Goal: Transaction & Acquisition: Purchase product/service

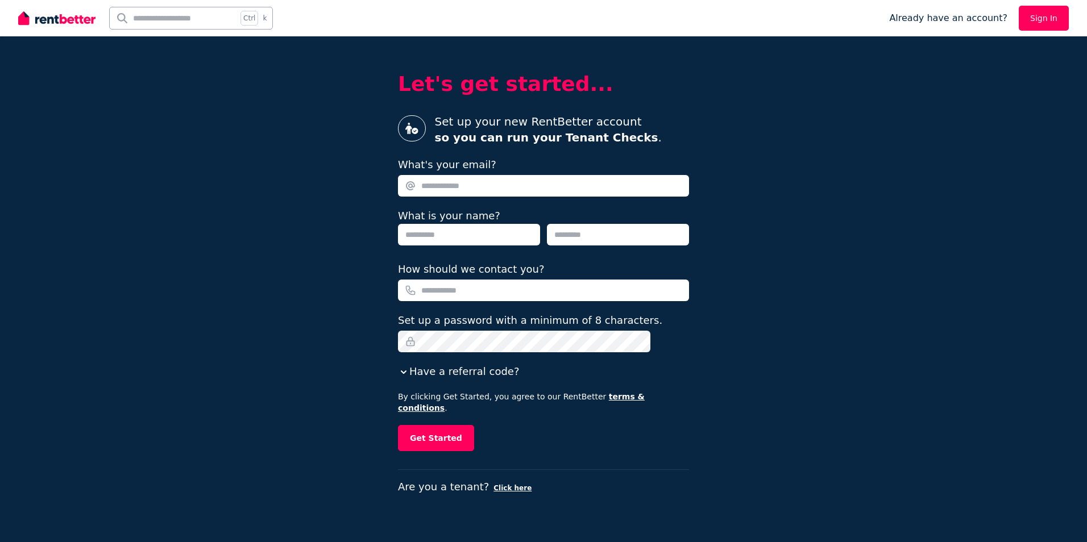
click at [545, 187] on input "What's your email?" at bounding box center [543, 186] width 291 height 22
type input "**********"
type input "*****"
type input "****"
type input "**********"
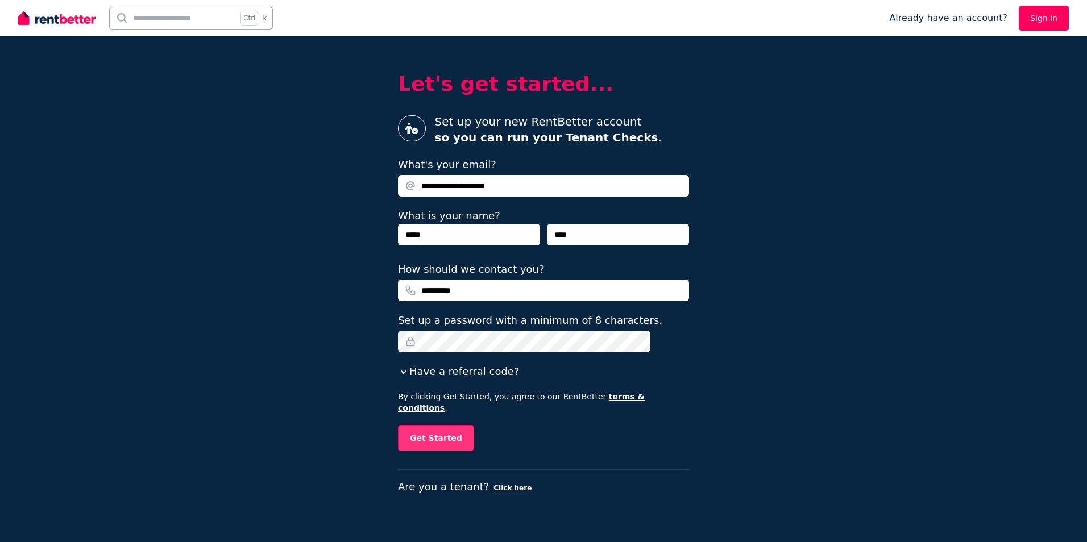
click at [459, 430] on button "Get Started" at bounding box center [436, 438] width 76 height 26
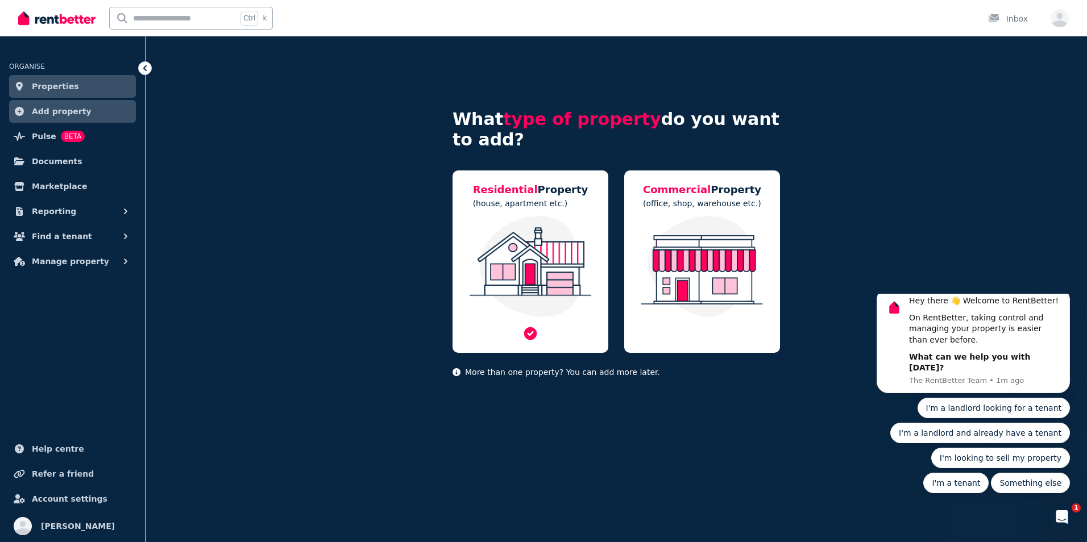
click at [542, 261] on img at bounding box center [530, 266] width 133 height 101
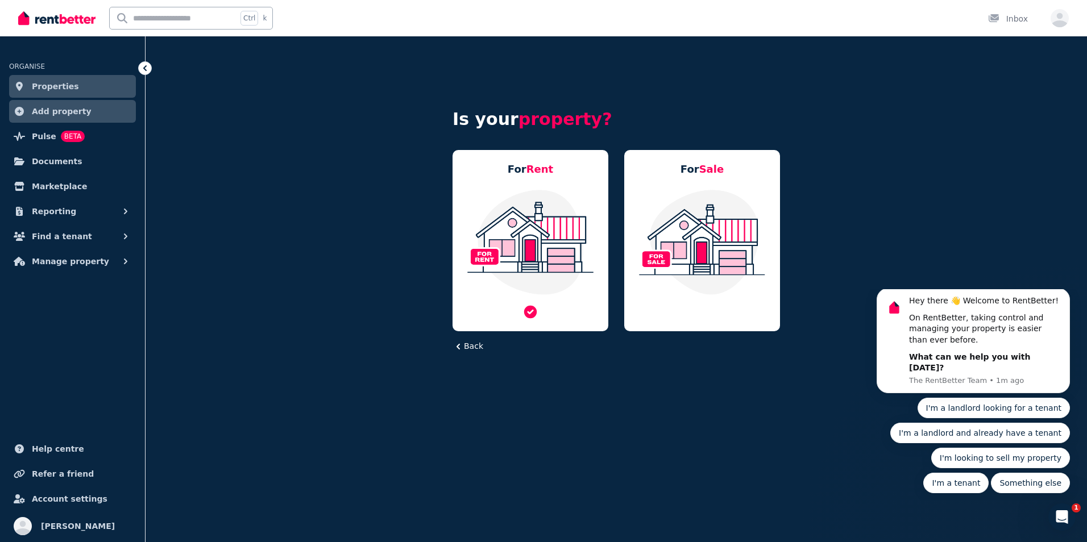
click at [550, 215] on img at bounding box center [530, 242] width 133 height 107
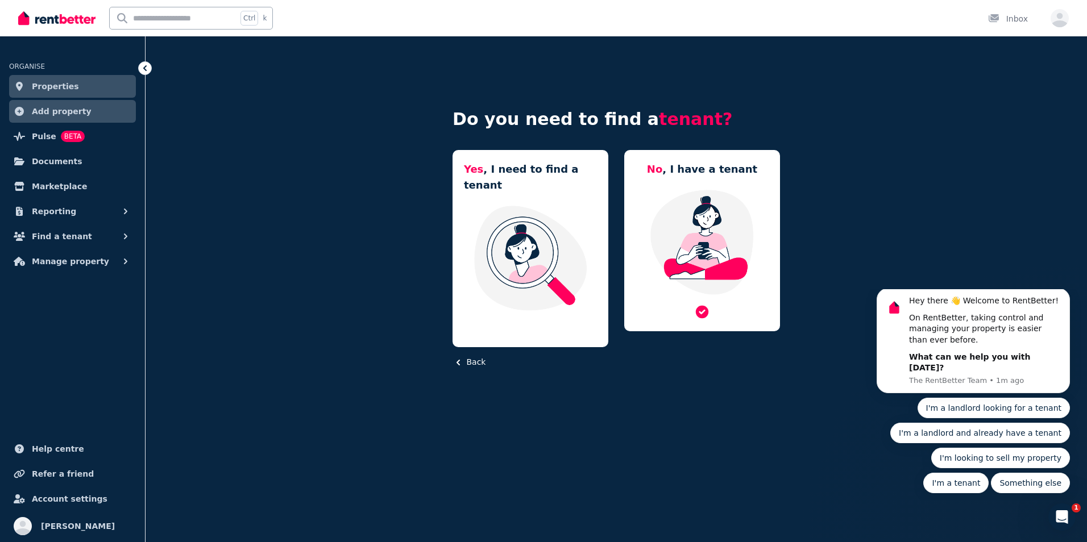
click at [714, 239] on img at bounding box center [701, 242] width 133 height 107
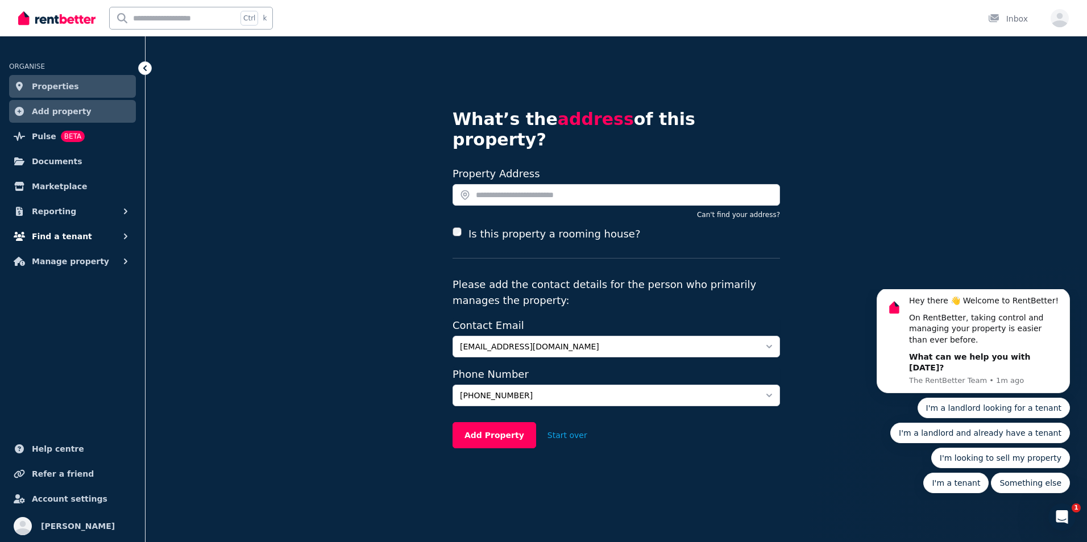
click at [61, 238] on span "Find a tenant" at bounding box center [62, 237] width 60 height 14
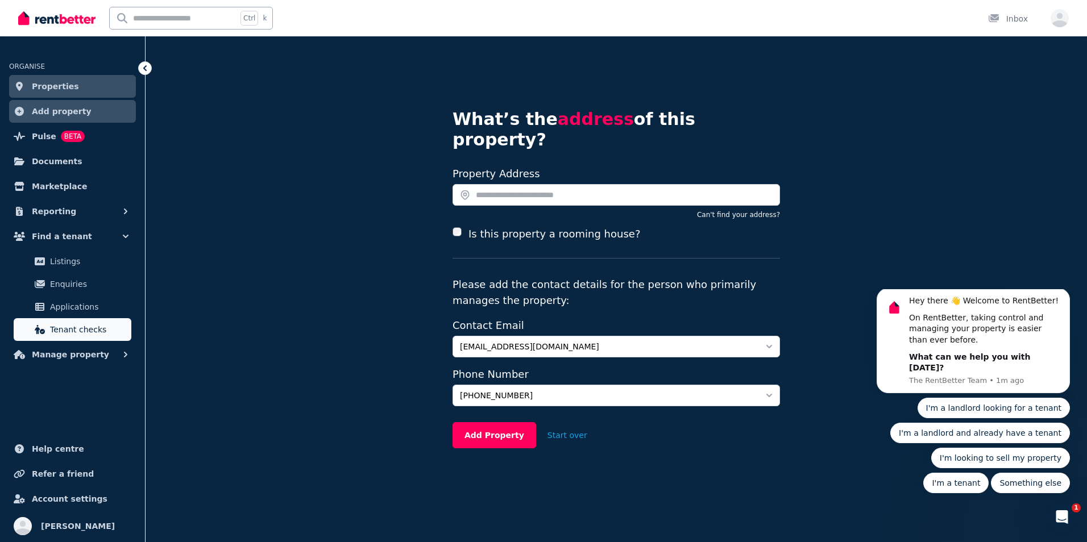
click at [67, 330] on span "Tenant checks" at bounding box center [88, 330] width 77 height 14
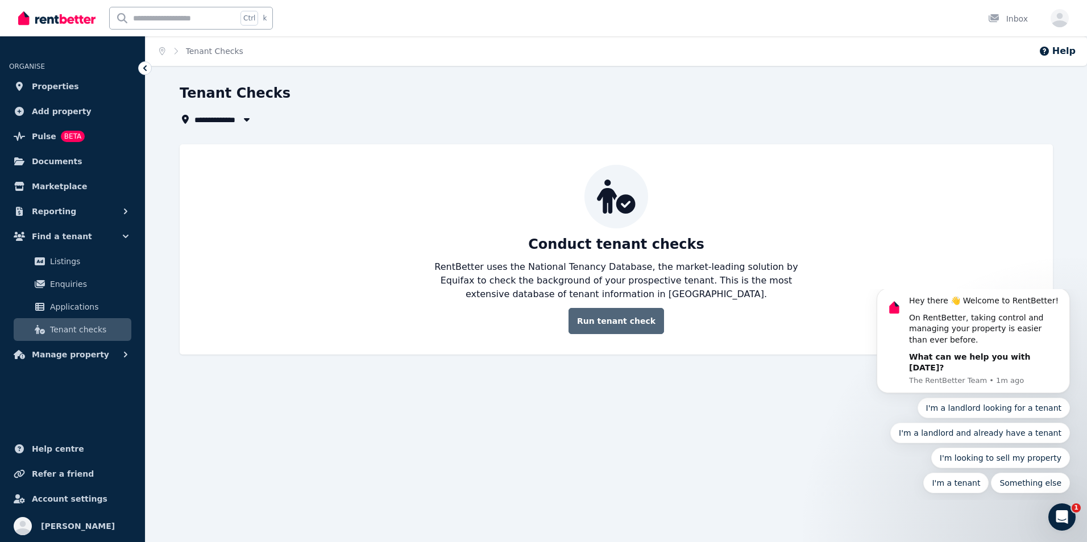
click at [631, 322] on link "Run tenant check" at bounding box center [615, 321] width 95 height 26
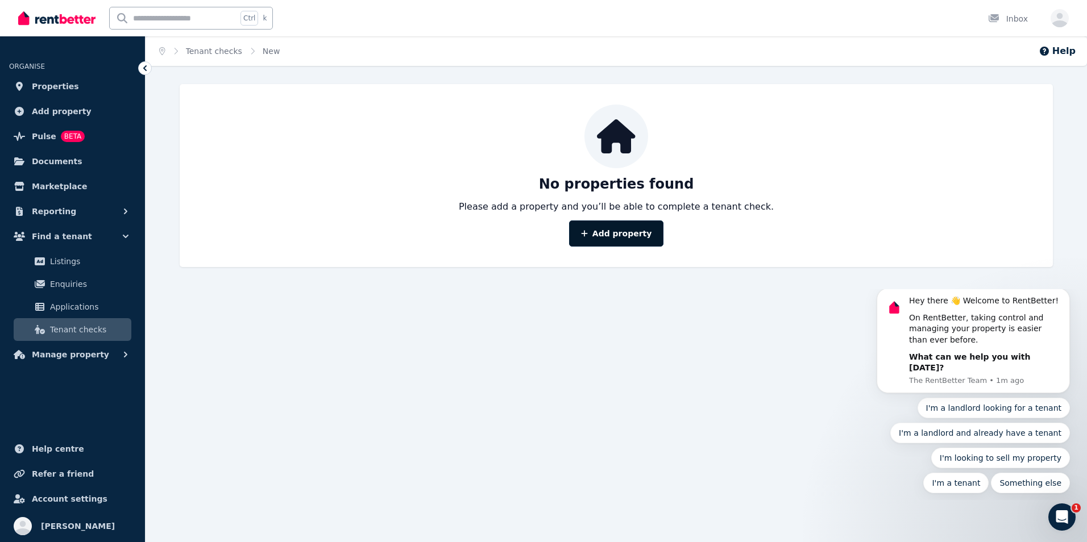
click at [635, 237] on link "Add property" at bounding box center [616, 234] width 95 height 26
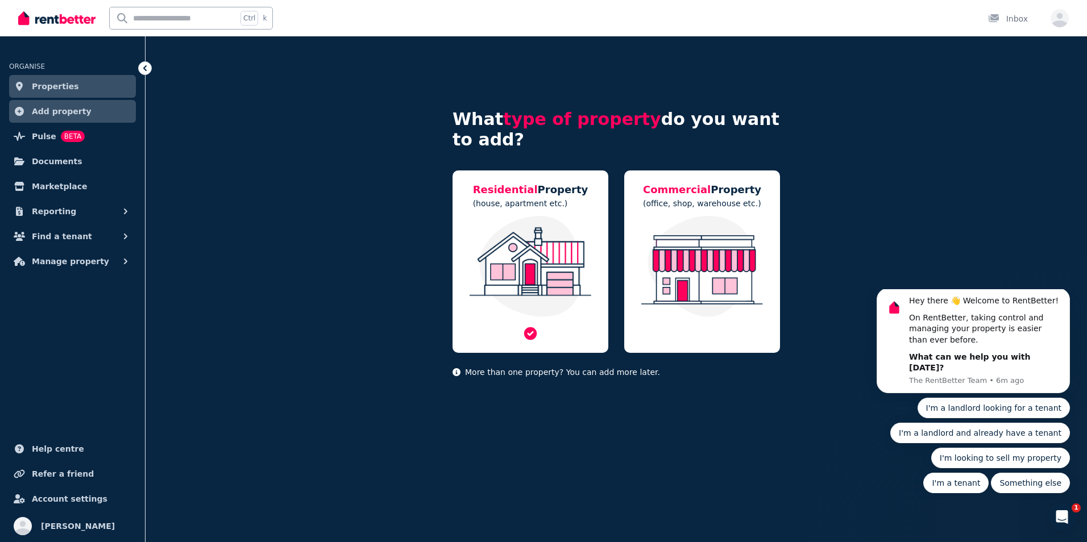
click at [518, 191] on span "Residential" at bounding box center [505, 190] width 65 height 12
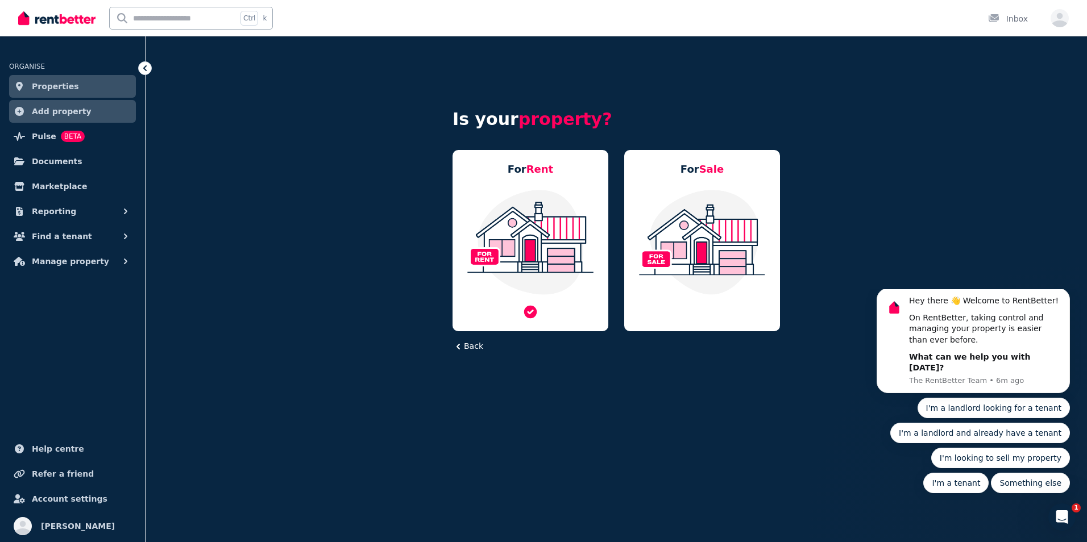
click at [530, 173] on span "Rent" at bounding box center [539, 169] width 27 height 12
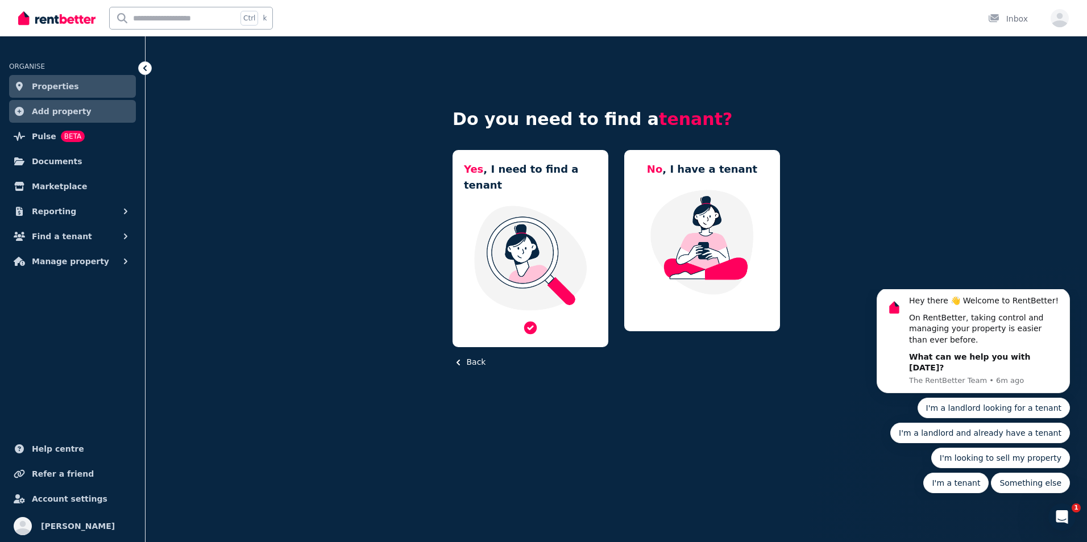
click at [533, 172] on h5 "Yes , I need to find a tenant" at bounding box center [530, 177] width 133 height 32
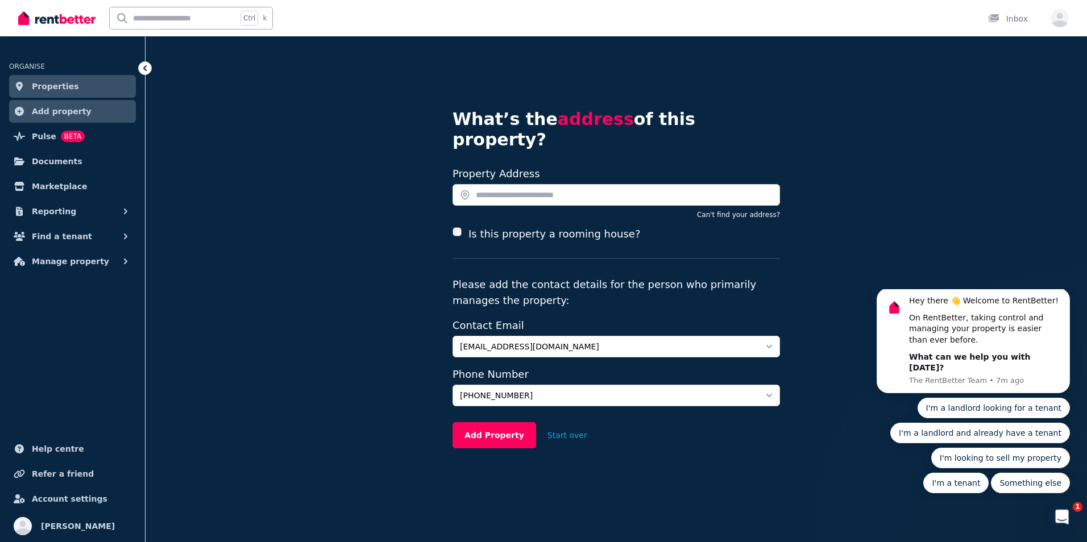
click at [1063, 521] on icon "Open Intercom Messenger" at bounding box center [1060, 515] width 19 height 19
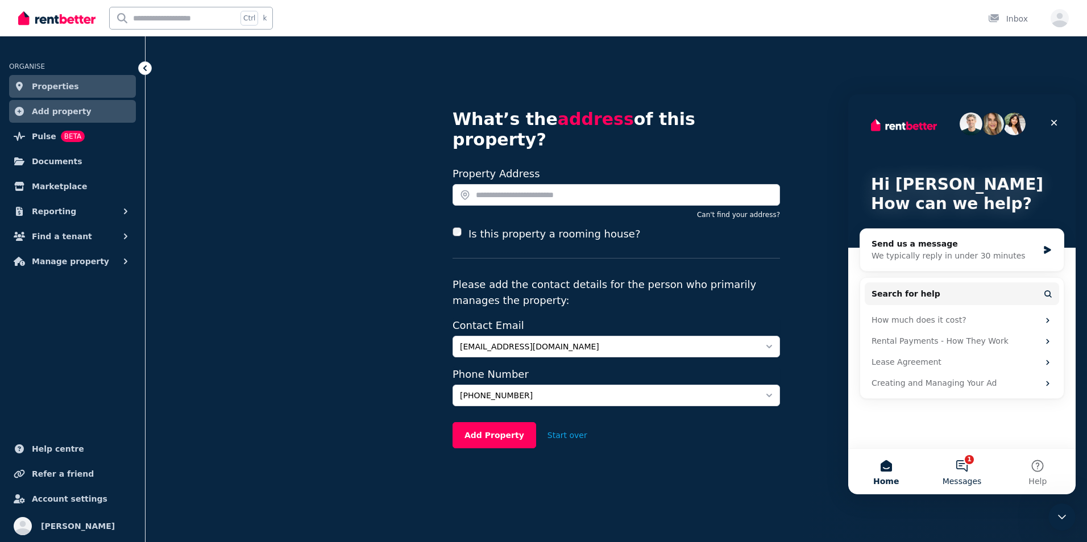
click at [967, 465] on button "1 Messages" at bounding box center [962, 471] width 76 height 45
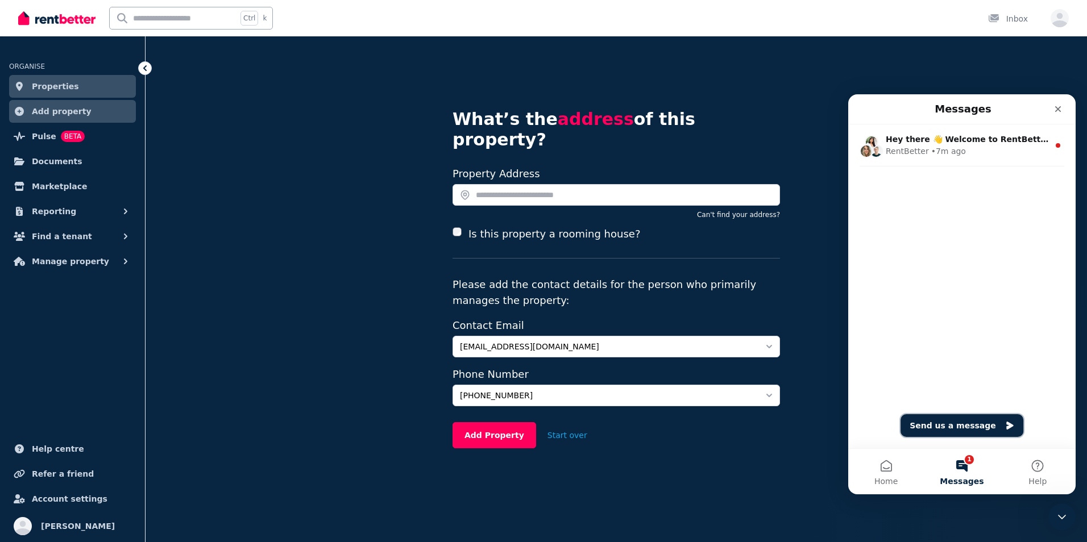
click at [964, 428] on button "Send us a message" at bounding box center [961, 425] width 123 height 23
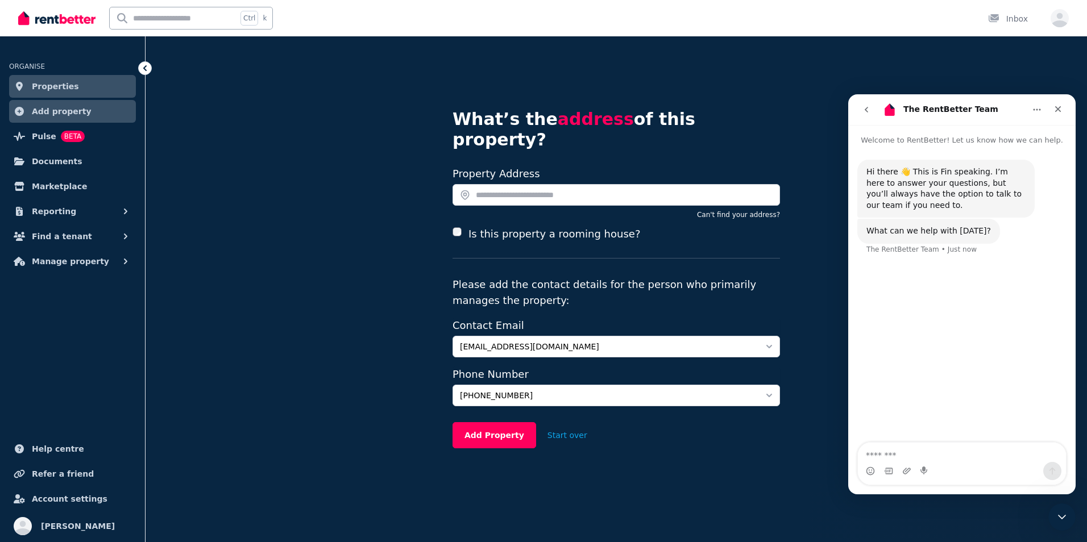
click at [925, 450] on textarea "Message…" at bounding box center [962, 452] width 208 height 19
type textarea "**********"
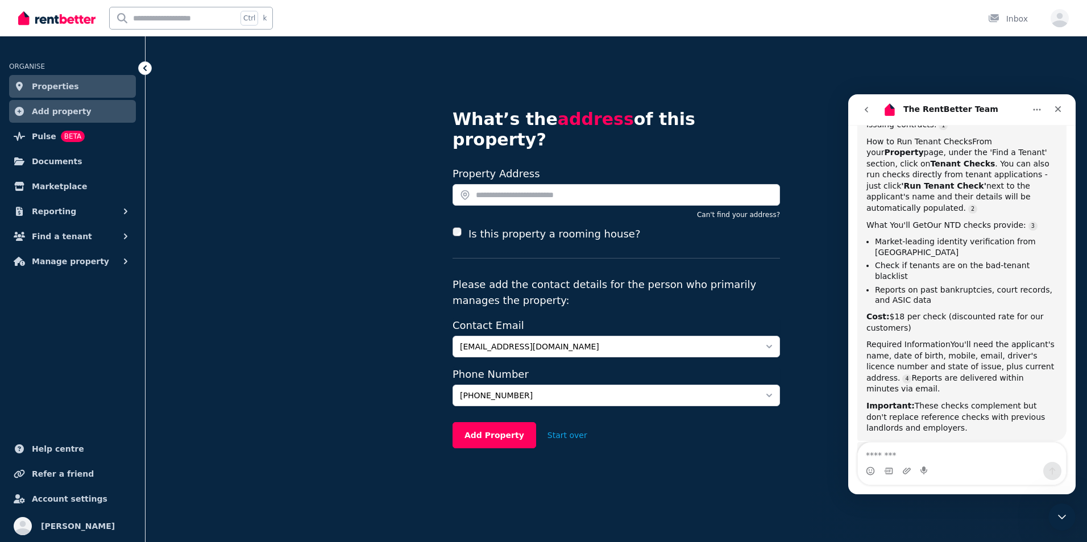
scroll to position [289, 0]
click at [82, 240] on button "Find a tenant" at bounding box center [72, 236] width 127 height 23
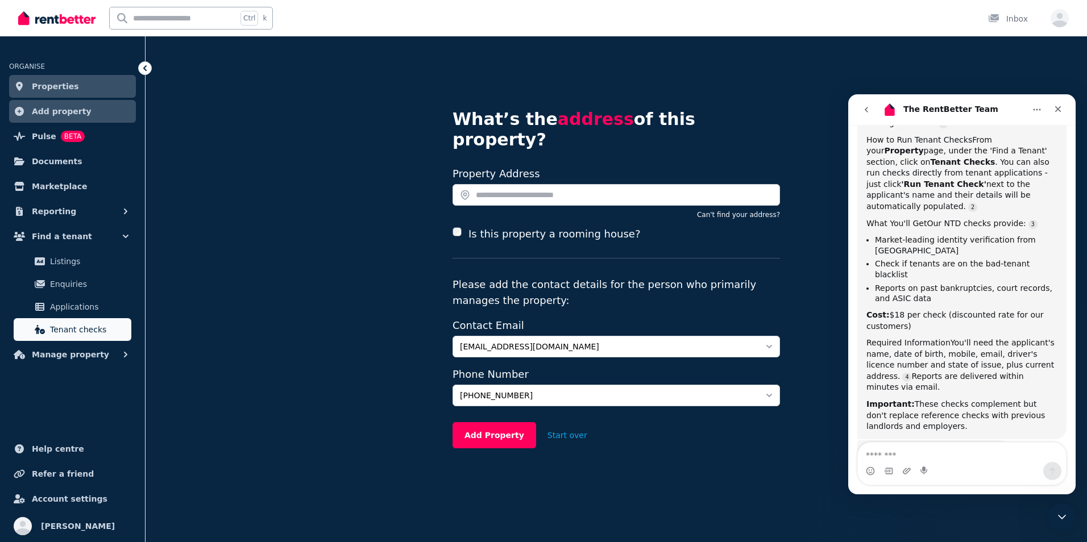
click at [82, 326] on span "Tenant checks" at bounding box center [88, 330] width 77 height 14
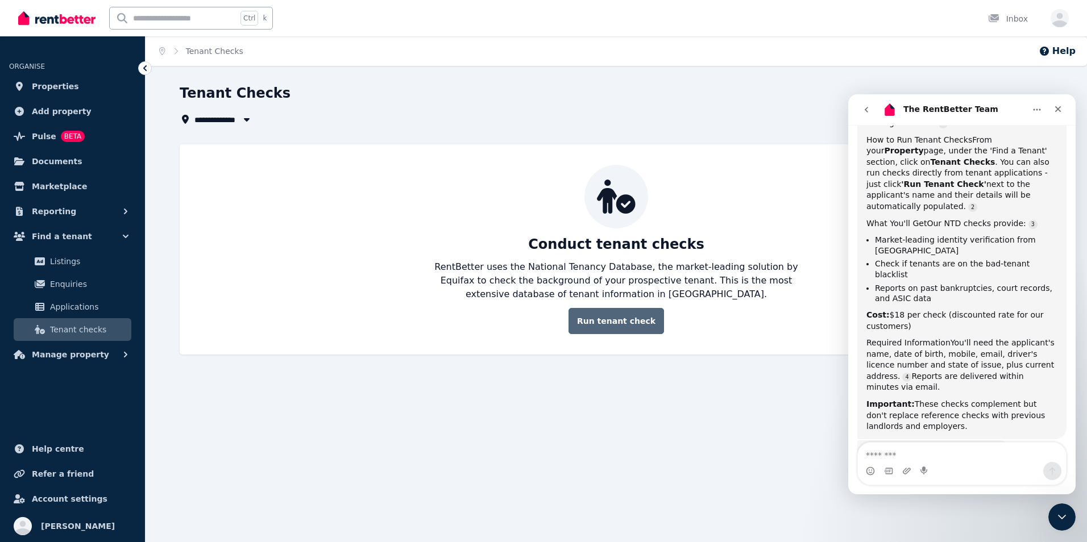
click at [627, 324] on link "Run tenant check" at bounding box center [615, 321] width 95 height 26
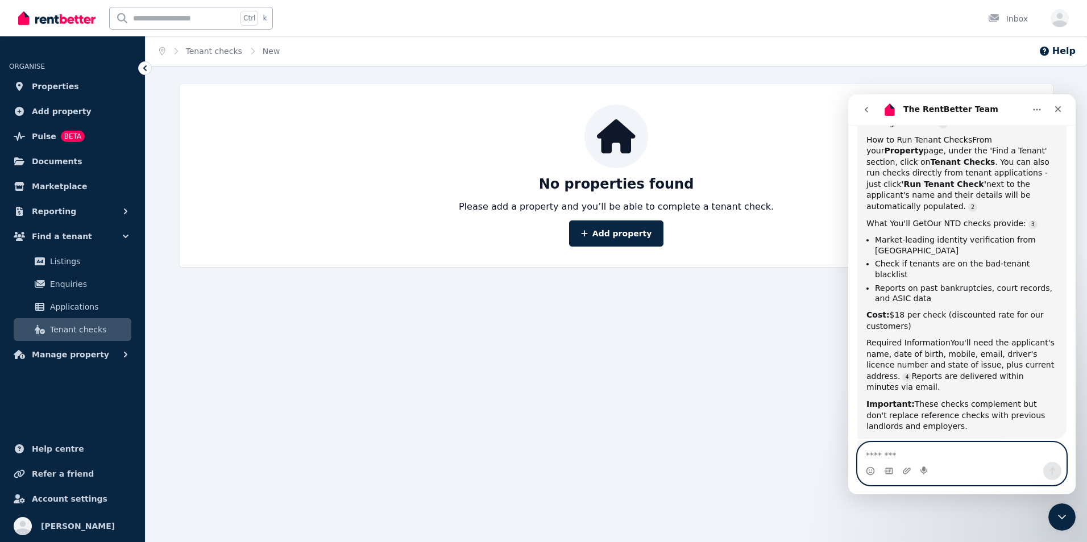
click at [900, 456] on textarea "Message…" at bounding box center [962, 452] width 208 height 19
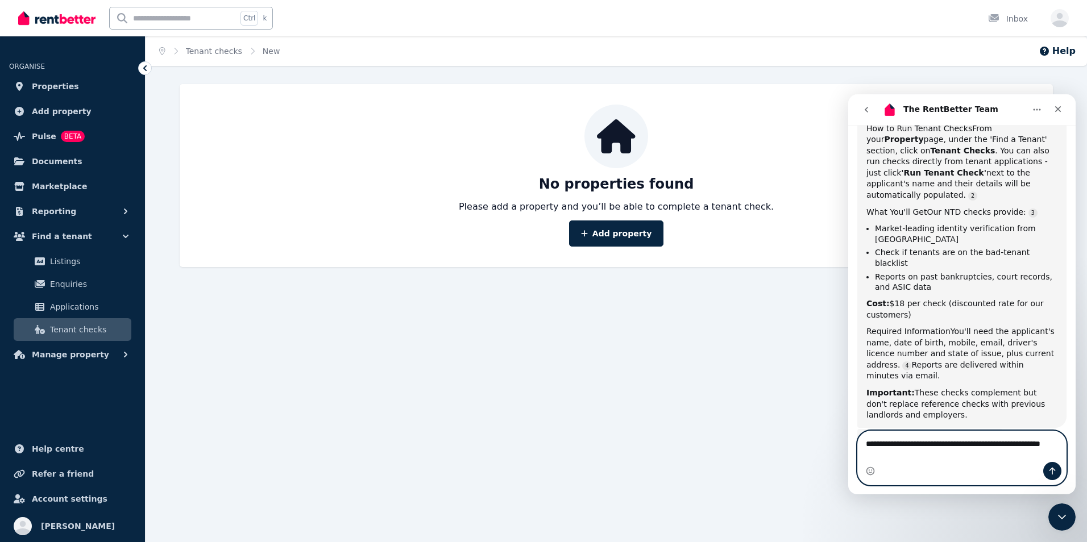
type textarea "**********"
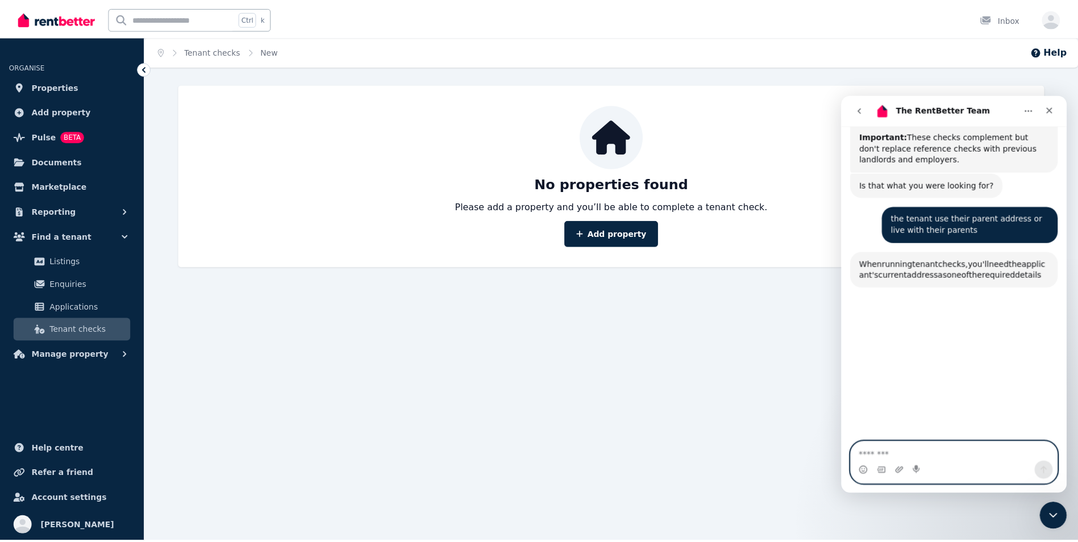
scroll to position [595, 0]
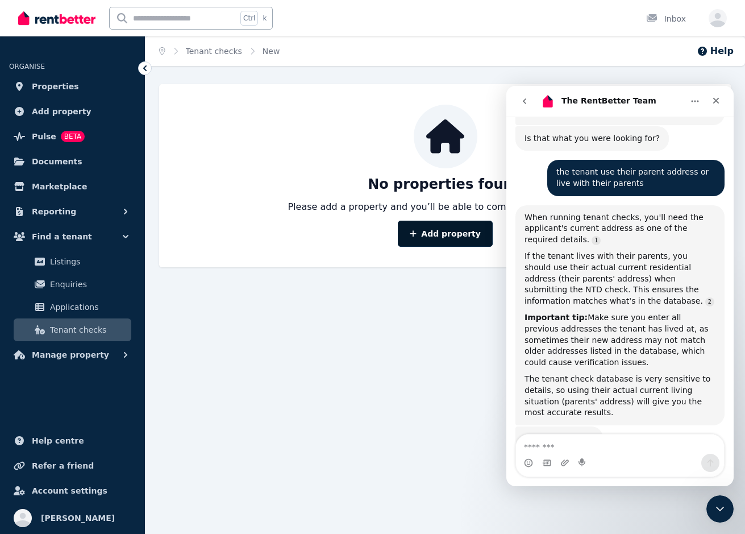
click at [452, 235] on link "Add property" at bounding box center [445, 234] width 95 height 26
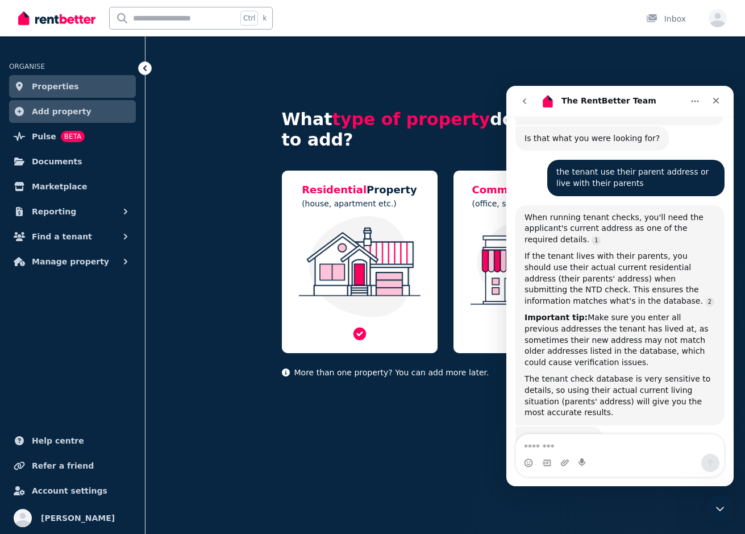
click at [357, 275] on img at bounding box center [359, 266] width 133 height 101
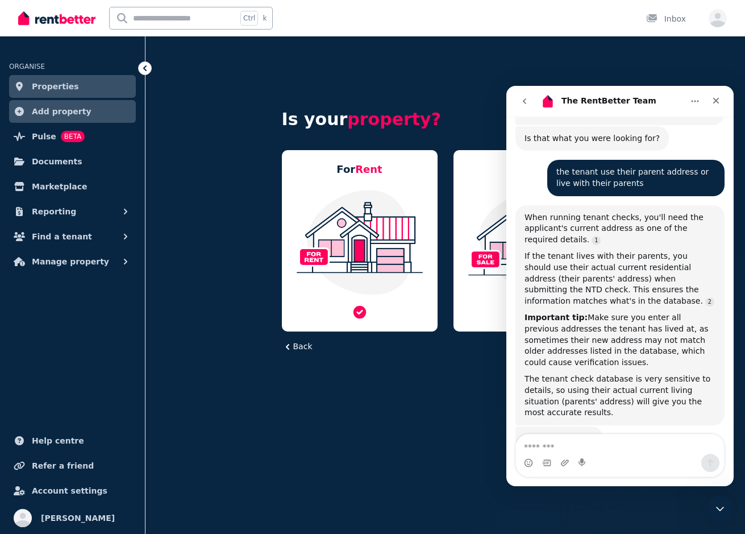
click at [359, 222] on img at bounding box center [359, 242] width 133 height 107
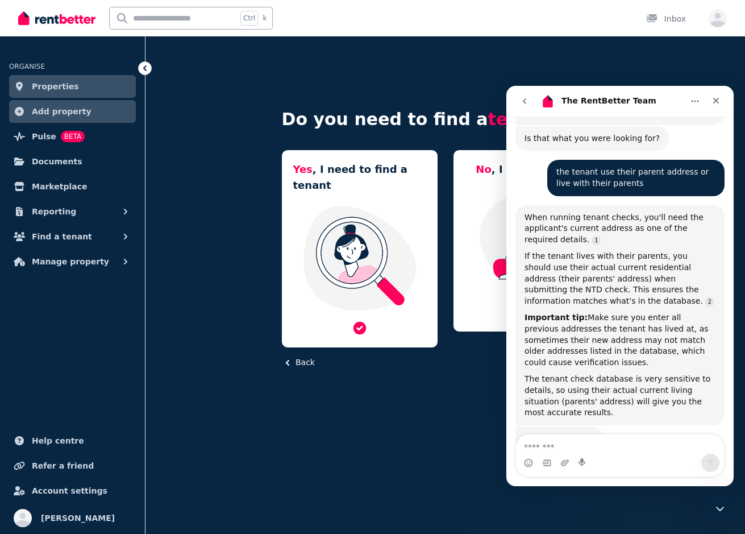
click at [364, 219] on img at bounding box center [359, 258] width 133 height 107
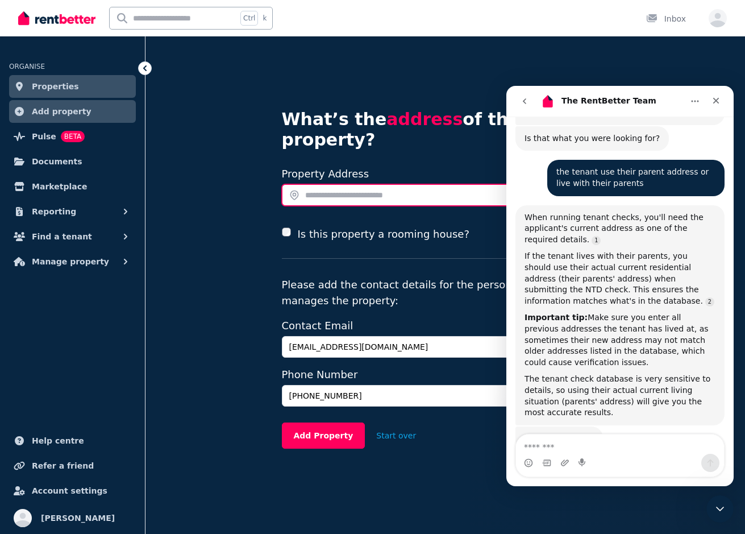
click at [343, 184] on input "text" at bounding box center [445, 195] width 327 height 22
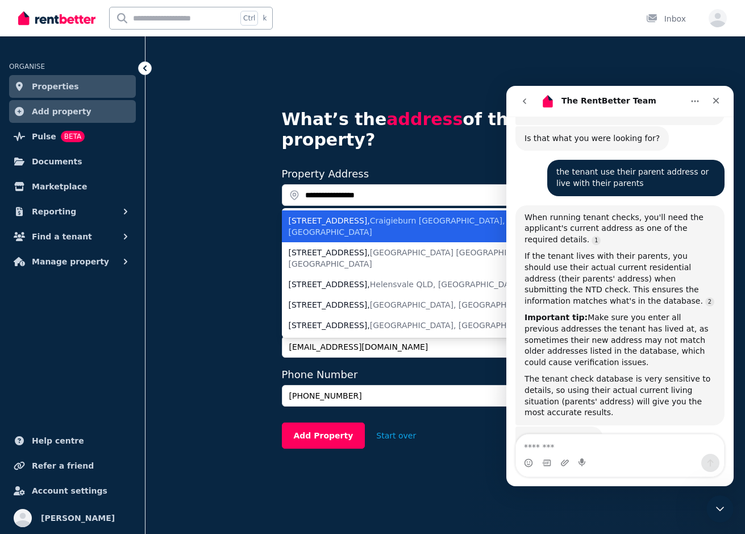
click at [352, 216] on span "Craigieburn VIC, Australia" at bounding box center [397, 226] width 217 height 20
type input "**********"
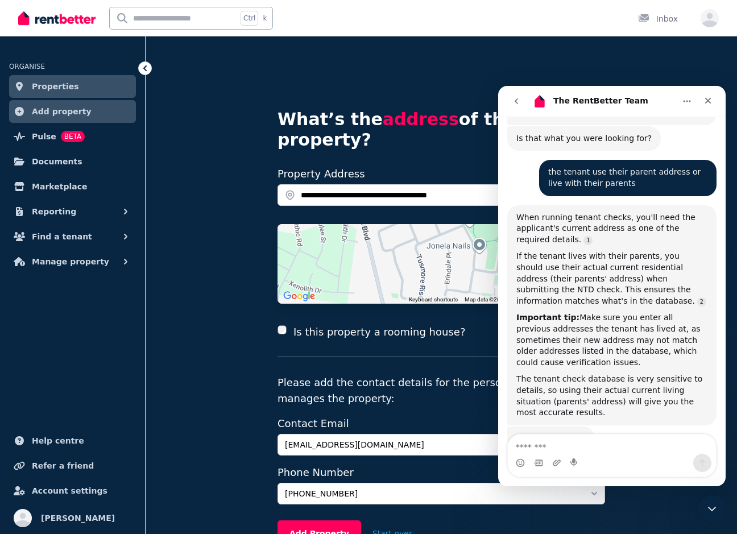
click at [514, 101] on icon "go back" at bounding box center [515, 101] width 3 height 6
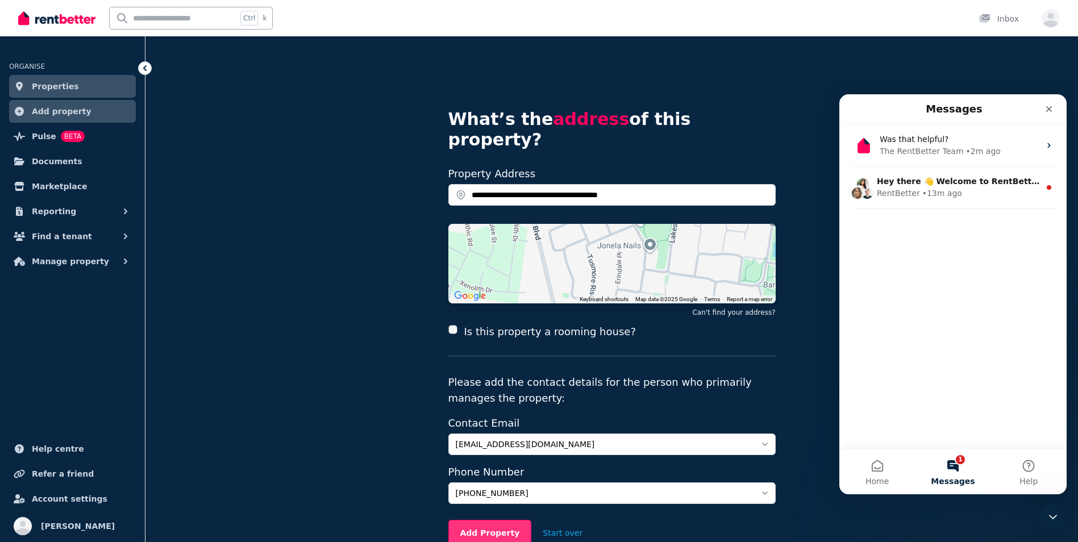
click at [493, 520] on button "Add Property" at bounding box center [490, 533] width 84 height 26
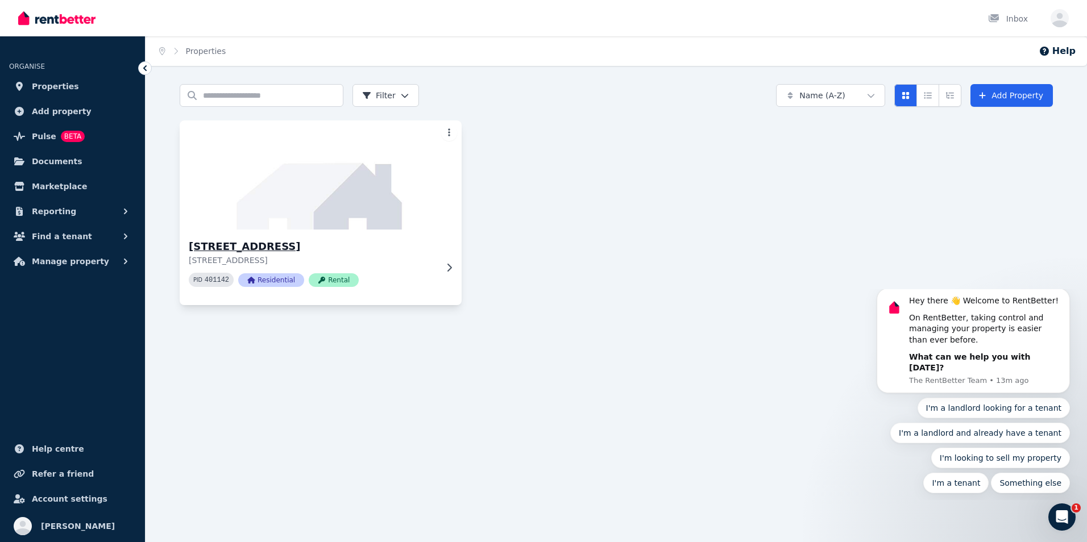
click at [283, 283] on span "Residential" at bounding box center [271, 280] width 66 height 14
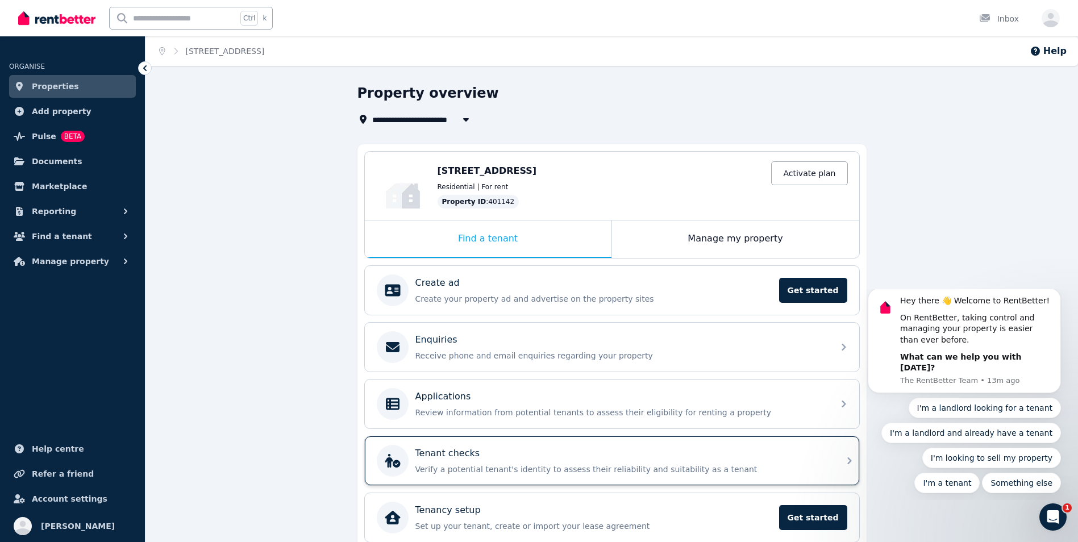
click at [586, 464] on p "Verify a potential tenant's identity to assess their reliability and suitabilit…" at bounding box center [621, 469] width 412 height 11
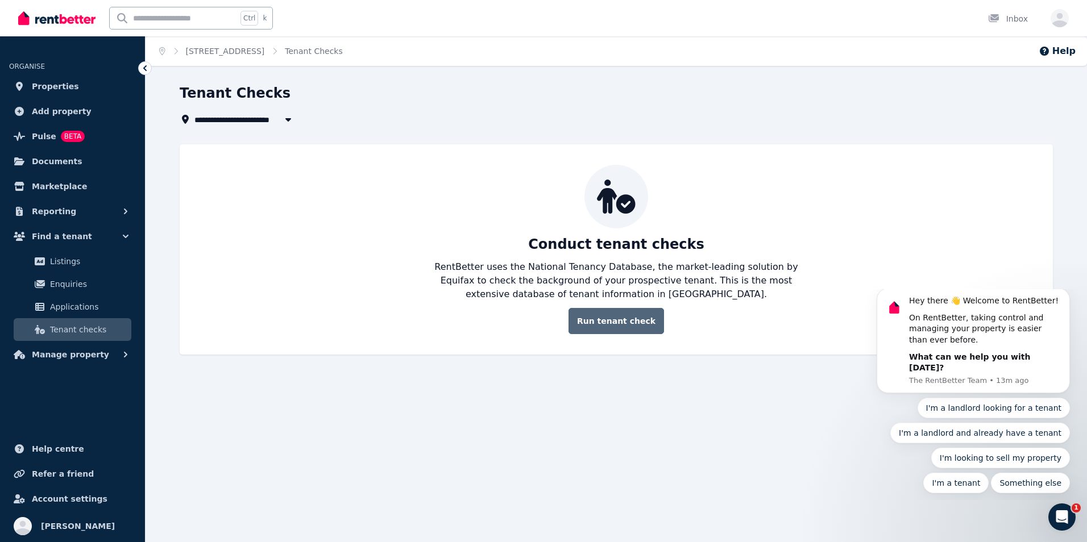
click at [622, 319] on link "Run tenant check" at bounding box center [615, 321] width 95 height 26
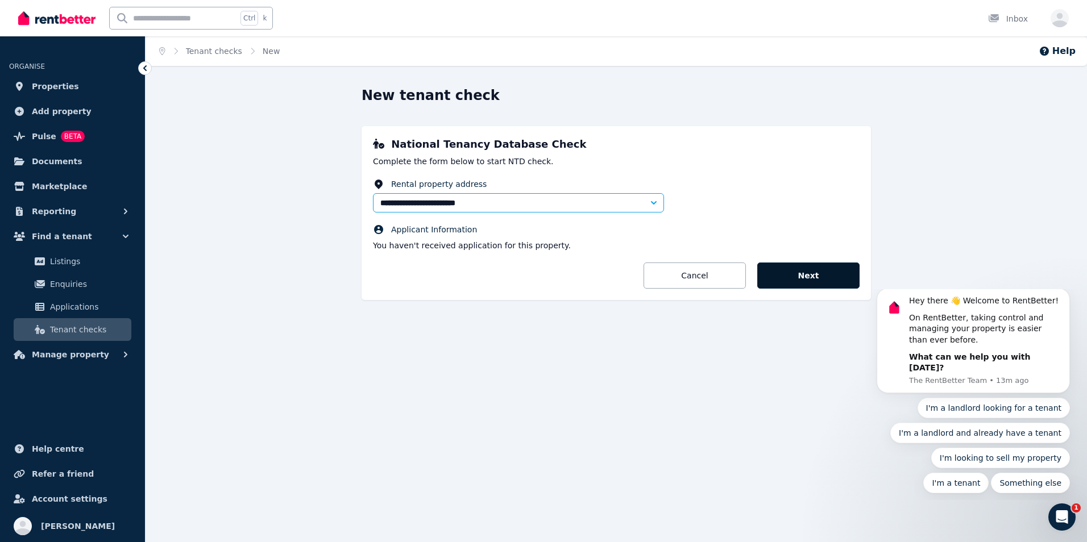
click at [803, 279] on button "Next" at bounding box center [808, 276] width 102 height 26
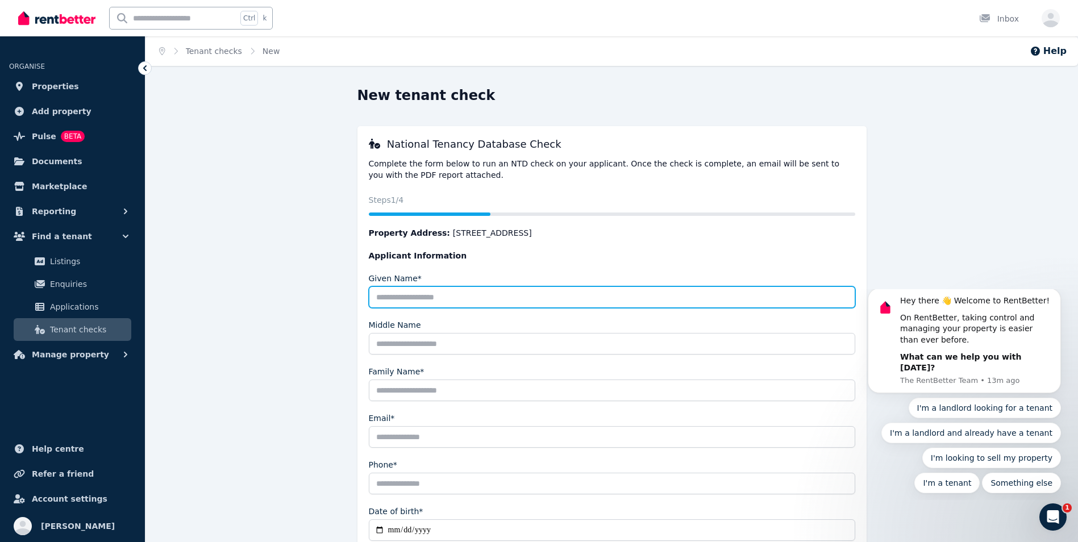
click at [404, 305] on input "Given Name*" at bounding box center [612, 297] width 487 height 22
type input "*****"
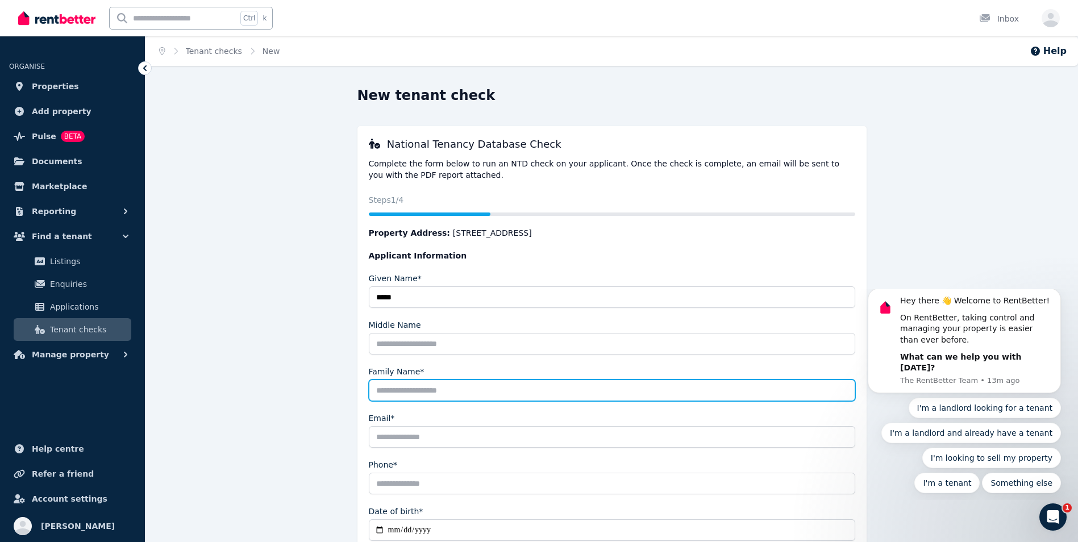
click at [476, 394] on input "Family Name*" at bounding box center [612, 391] width 487 height 22
type input "*******"
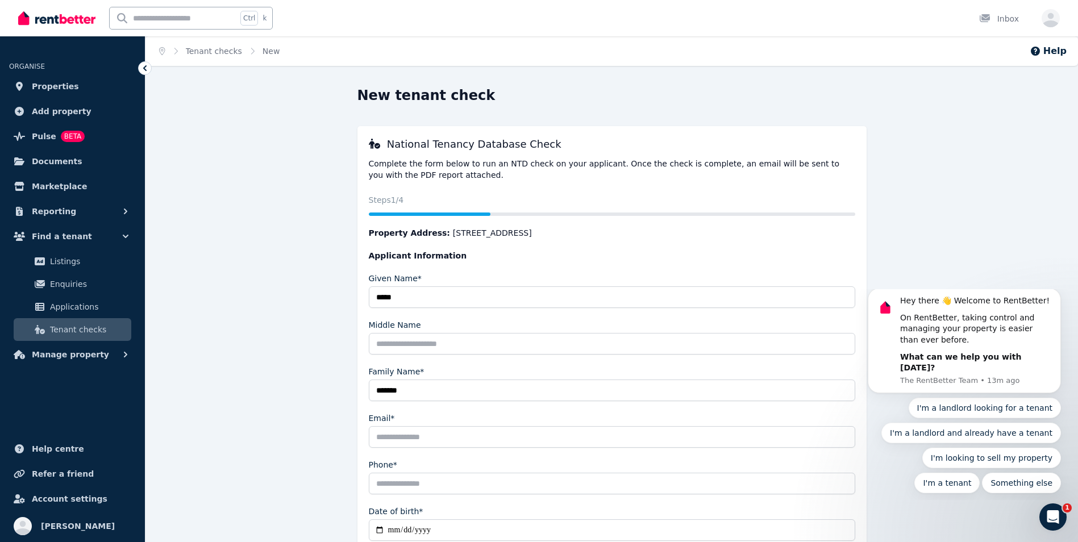
click at [438, 436] on input "Email*" at bounding box center [612, 437] width 487 height 22
type input "**********"
click at [427, 484] on input "Phone*" at bounding box center [612, 484] width 487 height 22
click at [410, 485] on input "Phone*" at bounding box center [612, 484] width 487 height 22
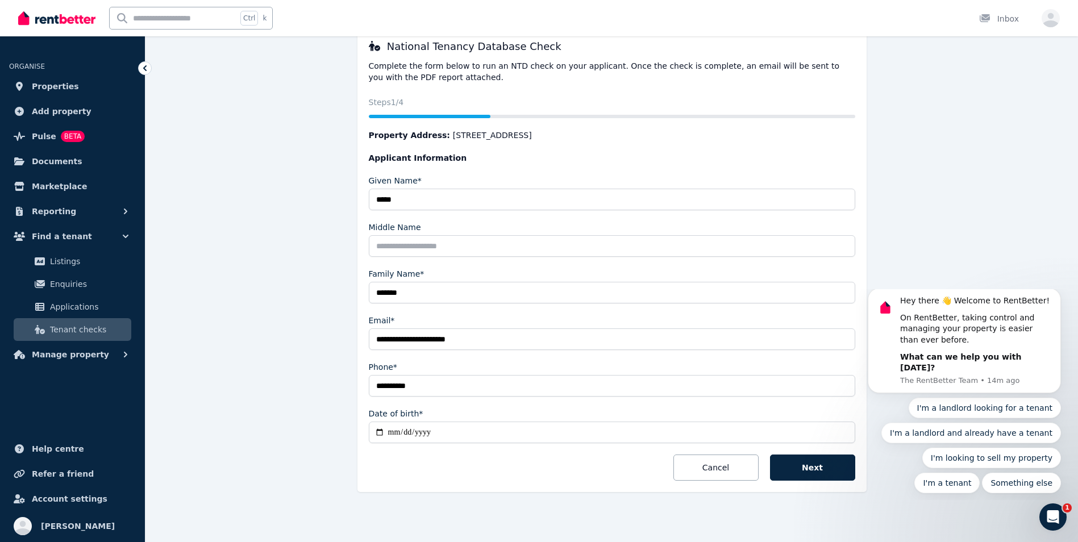
scroll to position [100, 0]
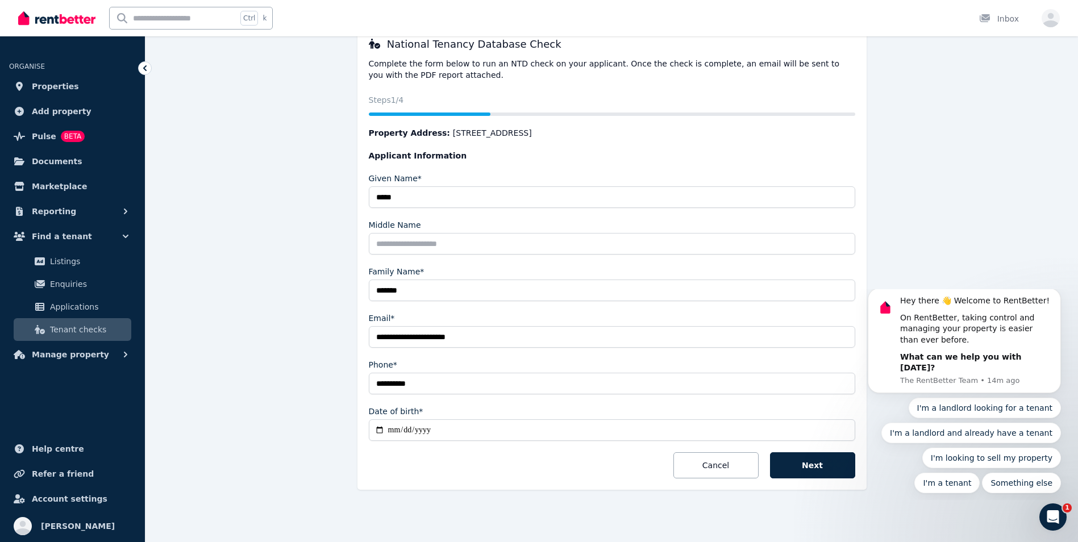
type input "**********"
click at [463, 432] on input "Date of birth*" at bounding box center [612, 430] width 487 height 22
type input "**********"
click at [822, 472] on button "Next" at bounding box center [812, 465] width 85 height 26
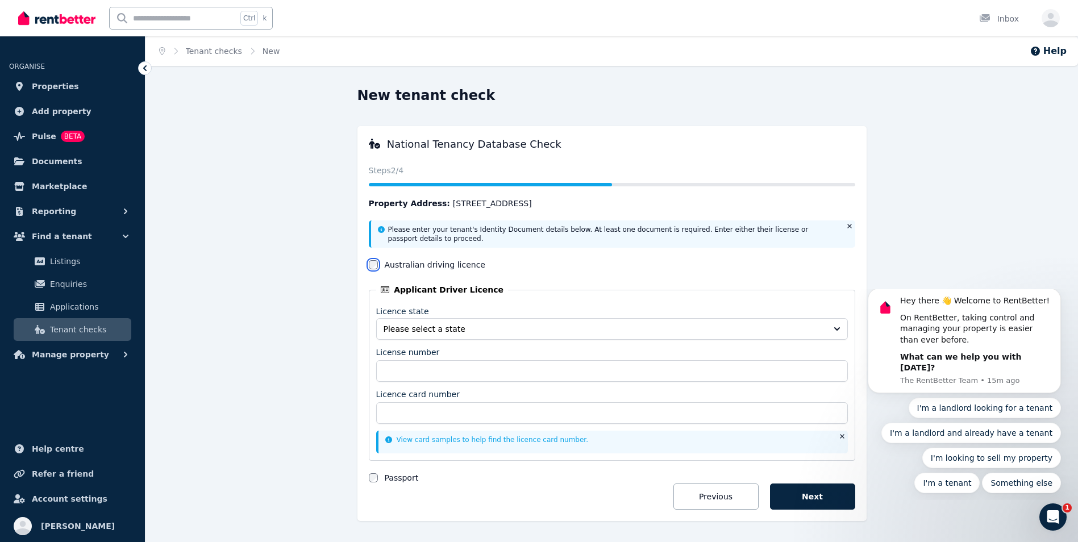
scroll to position [31, 0]
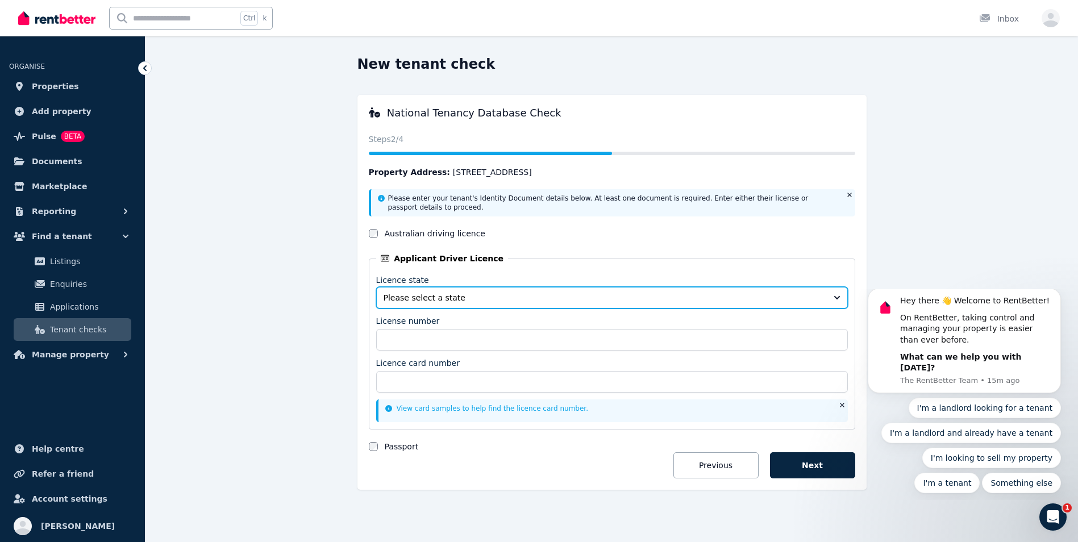
click at [799, 298] on span "Please select a state" at bounding box center [604, 297] width 441 height 11
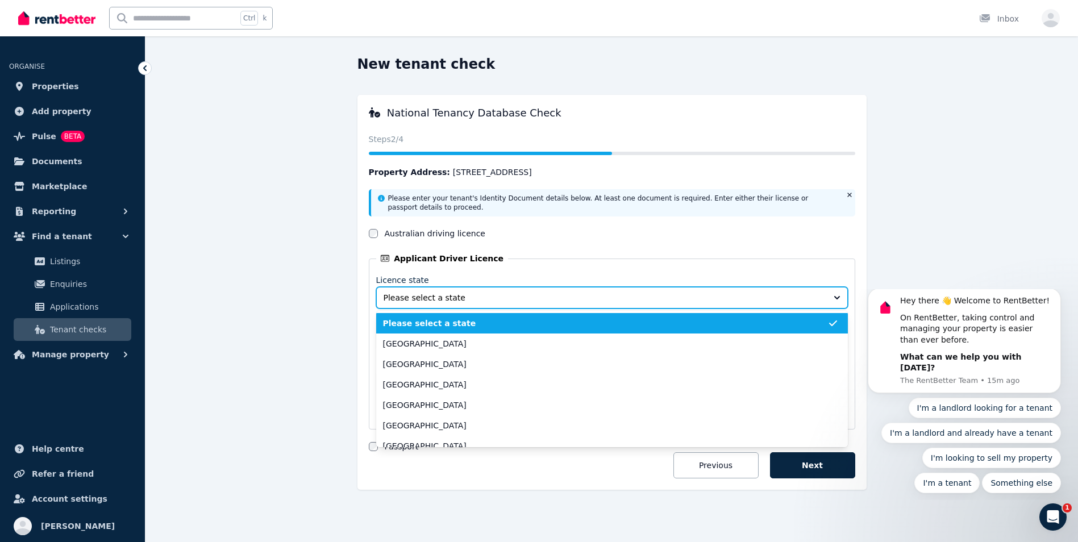
click at [799, 298] on span "Please select a state" at bounding box center [604, 297] width 441 height 11
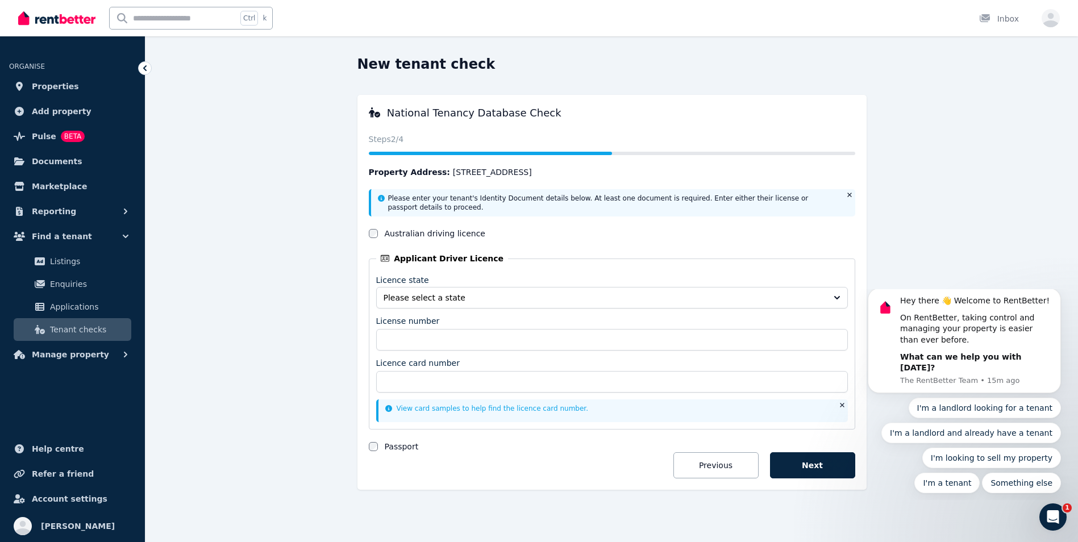
click at [635, 276] on div "Licence state Please select a state" at bounding box center [612, 290] width 472 height 35
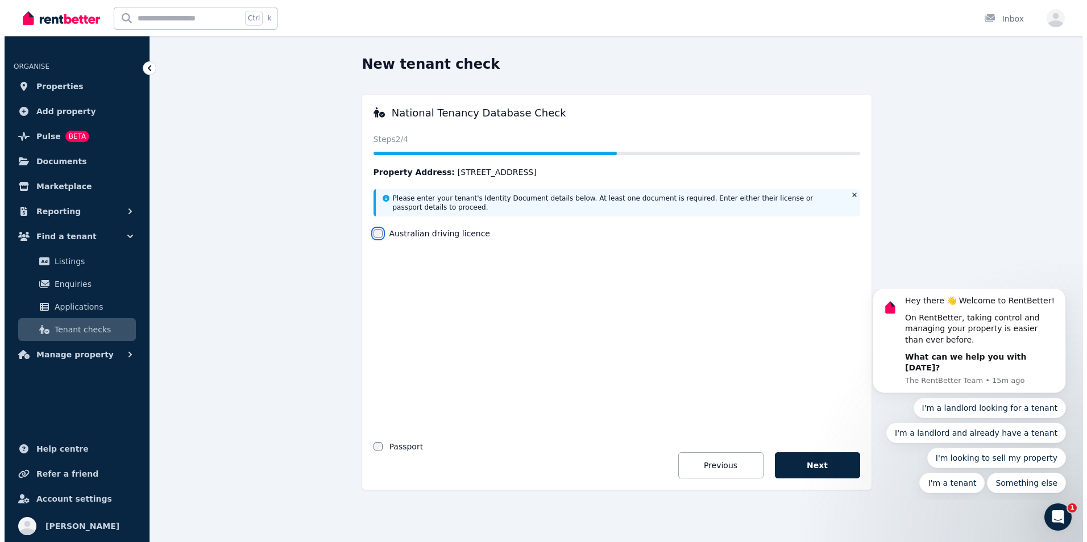
scroll to position [0, 0]
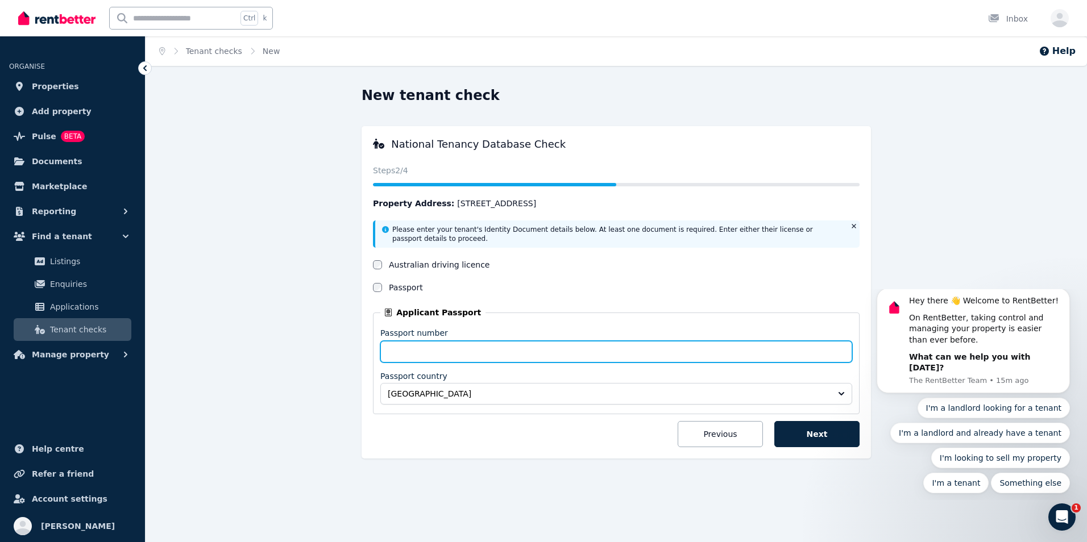
click at [422, 352] on input "Passport number" at bounding box center [616, 352] width 472 height 22
type input "********"
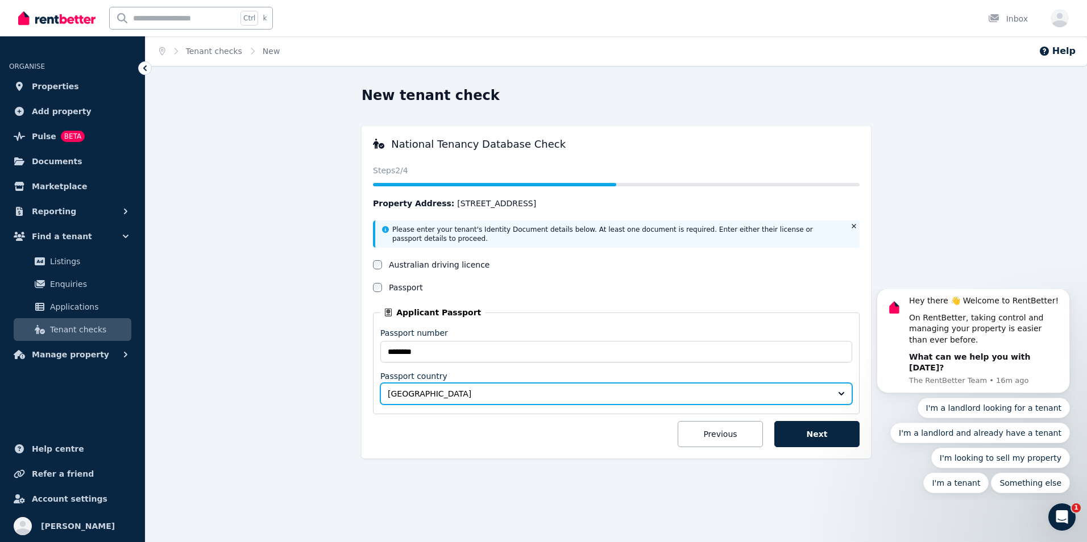
click at [553, 394] on span "Australia" at bounding box center [608, 393] width 441 height 11
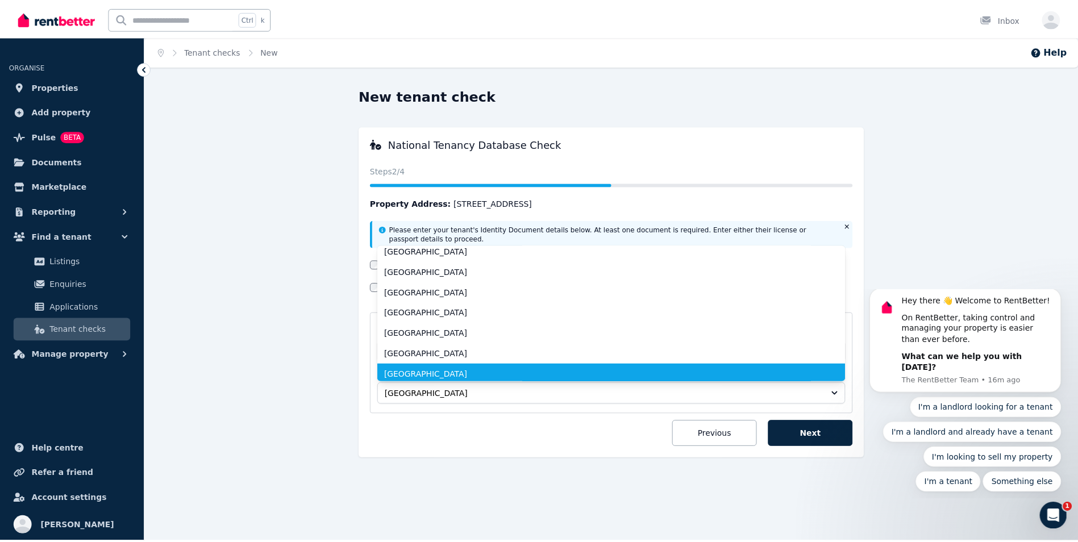
scroll to position [3160, 0]
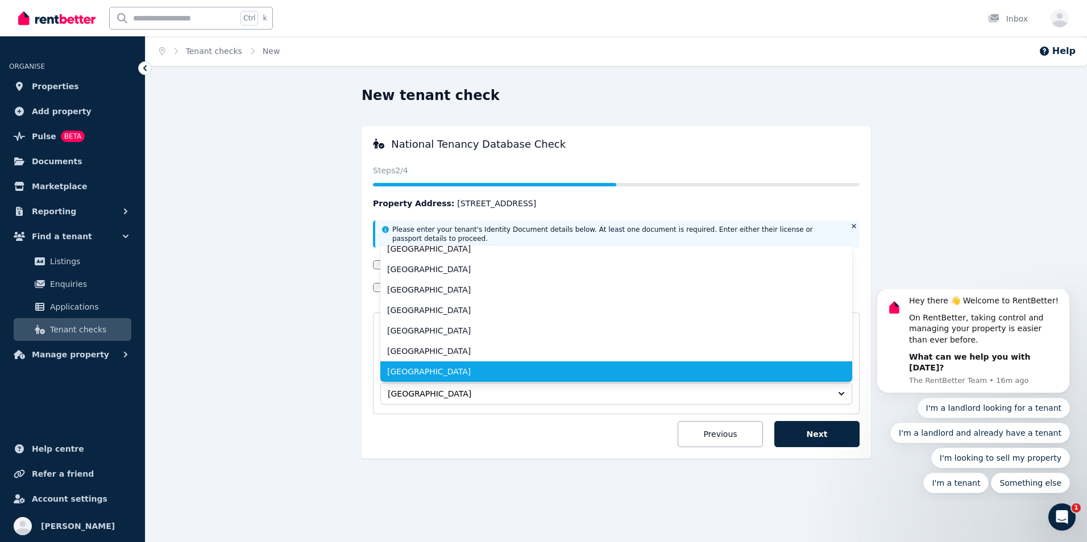
click at [506, 366] on li "New Zealand" at bounding box center [616, 371] width 472 height 20
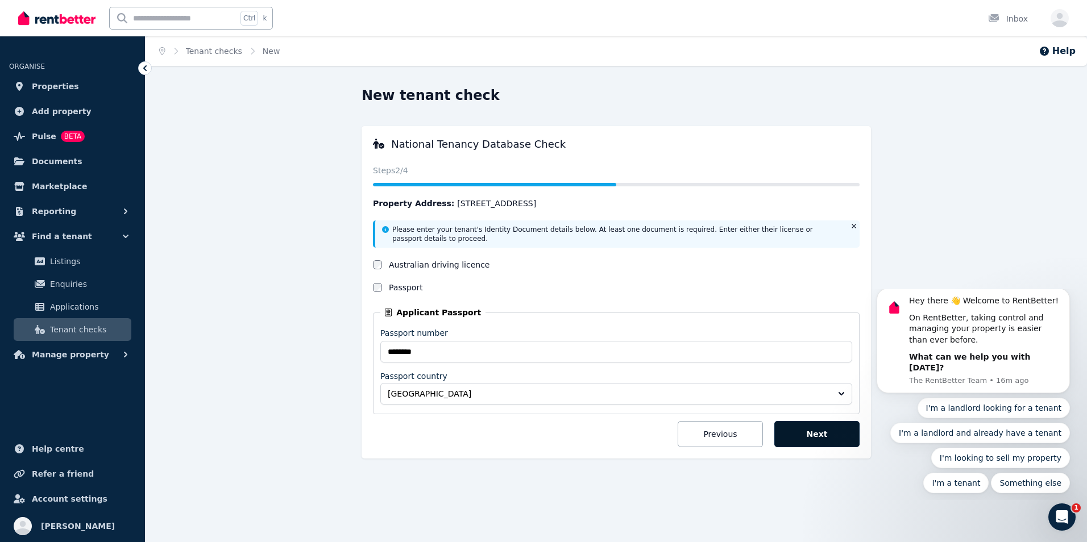
click at [818, 434] on button "Next" at bounding box center [816, 434] width 85 height 26
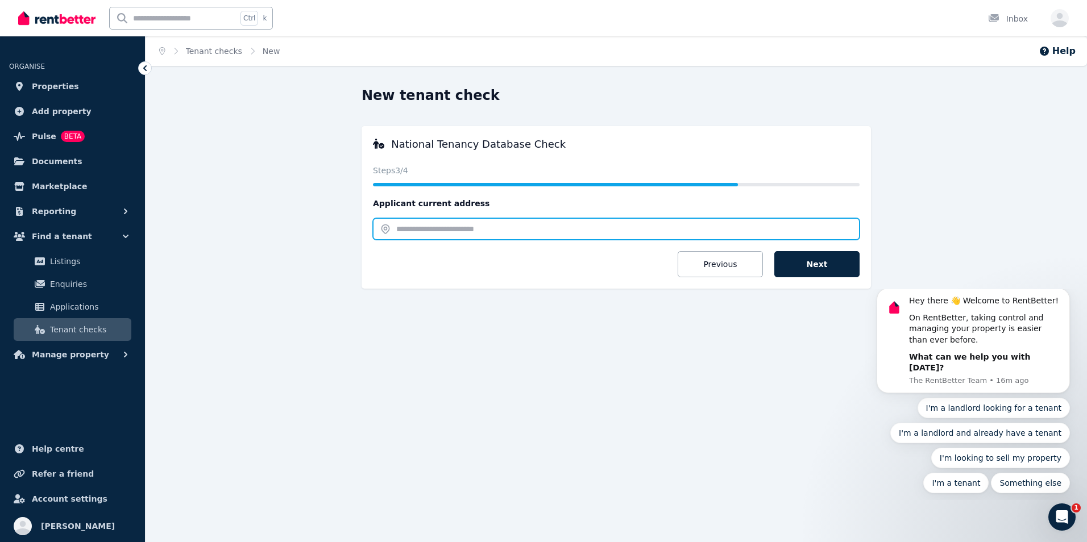
click at [446, 228] on input "text" at bounding box center [616, 229] width 487 height 22
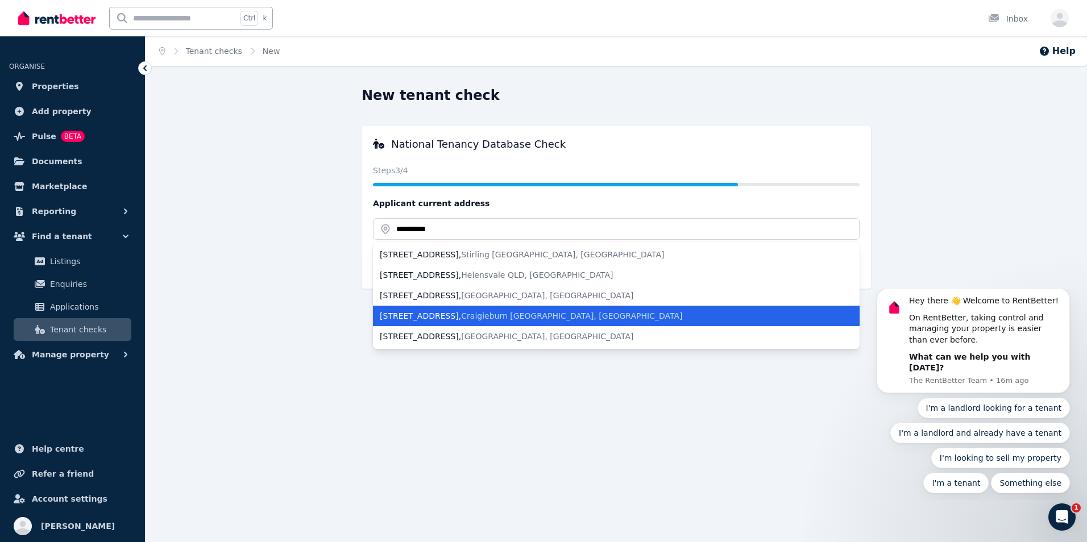
click at [461, 313] on span "Craigieburn VIC, Australia" at bounding box center [571, 315] width 221 height 9
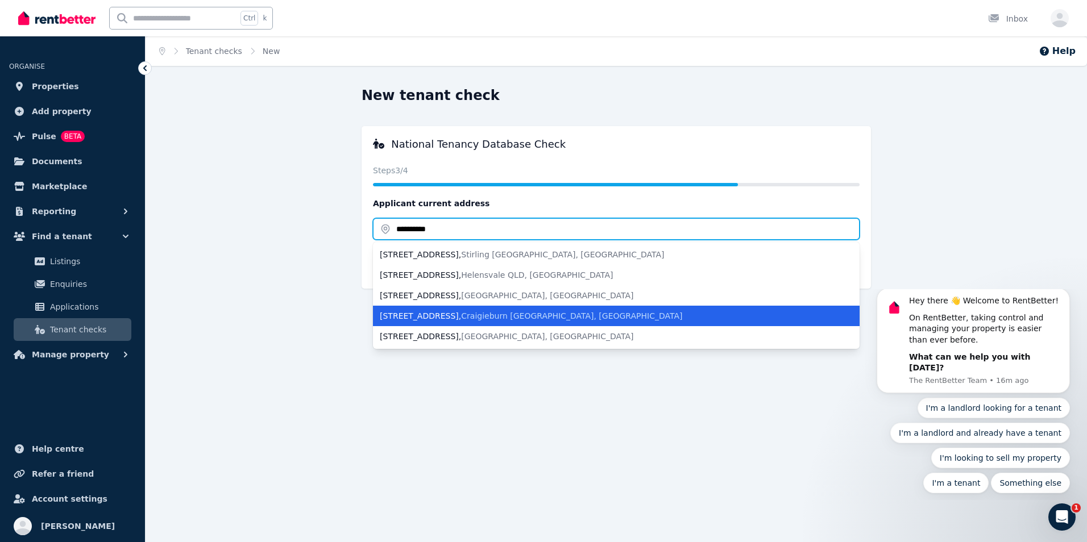
type input "**********"
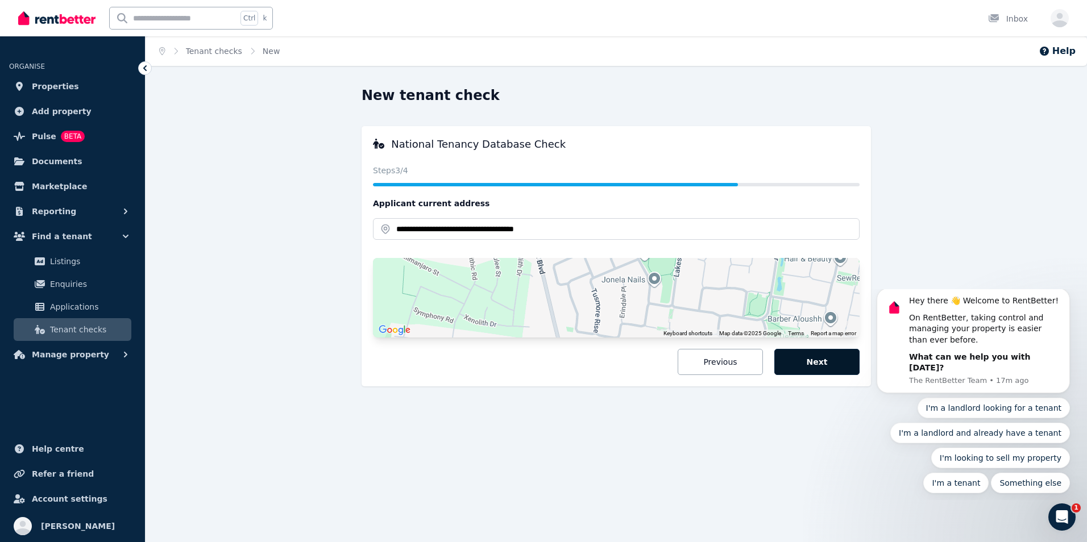
click at [818, 361] on button "Next" at bounding box center [816, 362] width 85 height 26
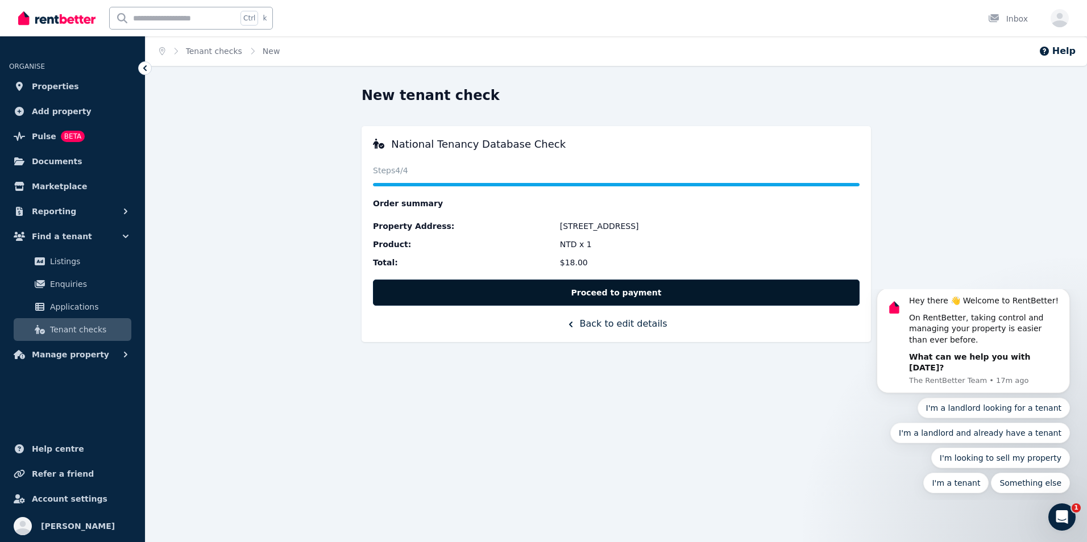
click at [662, 290] on button "Proceed to payment" at bounding box center [616, 293] width 487 height 26
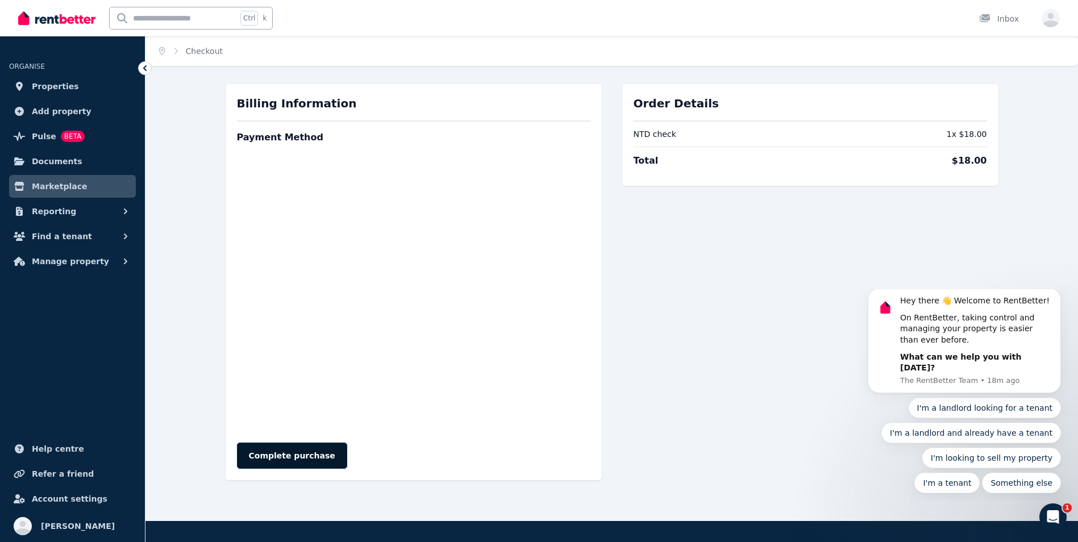
click at [274, 457] on button "Complete purchase" at bounding box center [292, 456] width 110 height 26
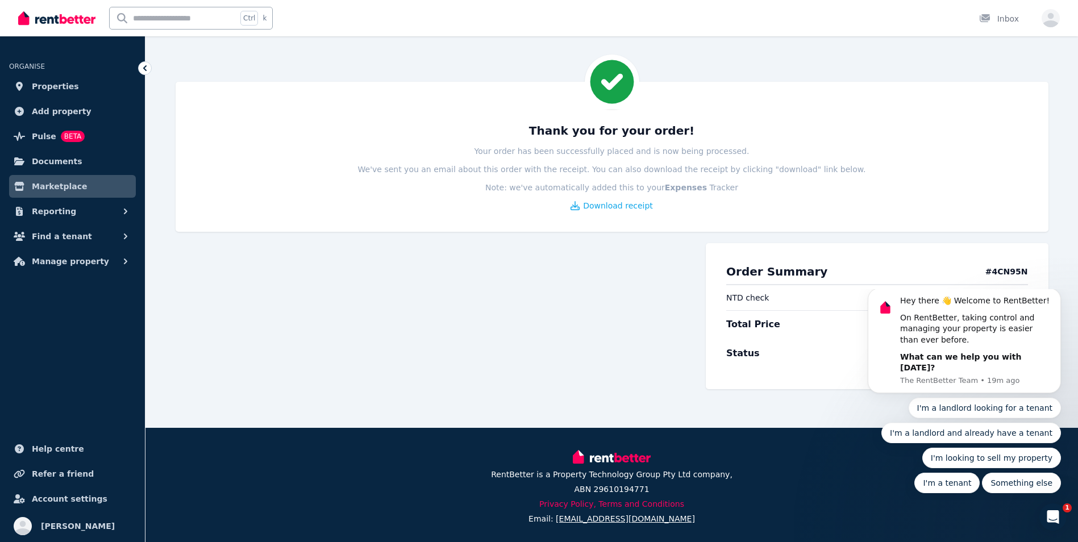
scroll to position [12, 0]
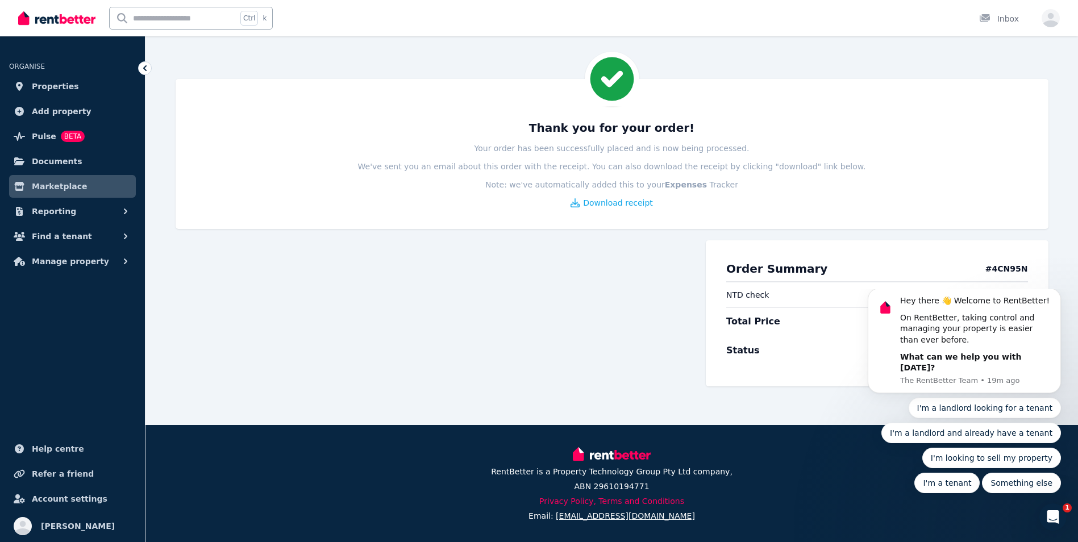
click at [1055, 207] on div "Thank you for your order! Your order has been successfully placed and is now be…" at bounding box center [612, 252] width 933 height 346
